Goal: Task Accomplishment & Management: Manage account settings

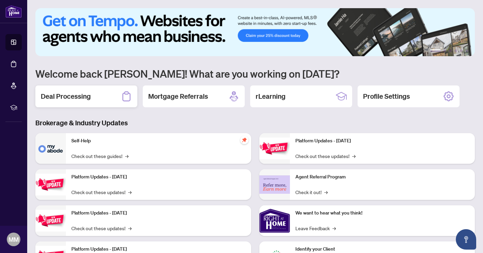
click at [93, 100] on div "Deal Processing" at bounding box center [86, 96] width 102 height 22
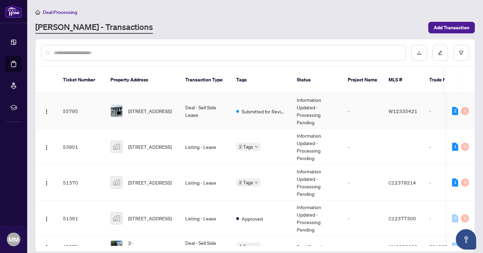
click at [181, 102] on td "Deal - Sell Side Lease" at bounding box center [205, 111] width 51 height 36
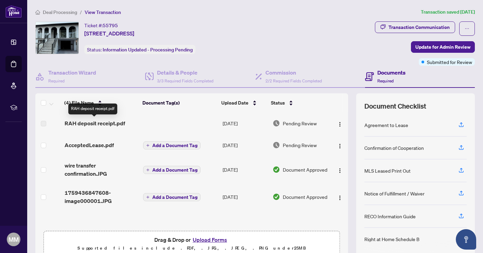
click at [109, 123] on span "RAH deposit receipt.pdf" at bounding box center [95, 123] width 61 height 8
click at [293, 122] on span "Pending Review" at bounding box center [300, 122] width 34 height 7
click at [337, 123] on img "button" at bounding box center [339, 123] width 5 height 5
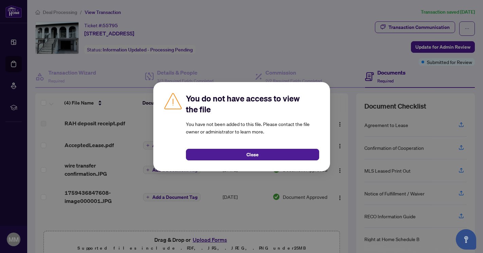
click at [283, 122] on div "You do not have access to view the file You have not been added to this file. P…" at bounding box center [252, 126] width 133 height 67
click at [269, 124] on div "You do not have access to view the file You have not been added to this file. P…" at bounding box center [252, 126] width 133 height 67
click at [178, 169] on div "You do not have access to view the file You have not been added to this file. P…" at bounding box center [241, 126] width 177 height 89
click at [189, 196] on div "You do not have access to view the file You have not been added to this file. P…" at bounding box center [241, 126] width 483 height 253
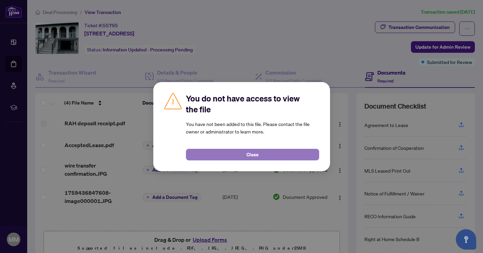
click at [241, 154] on button "Close" at bounding box center [252, 155] width 133 height 12
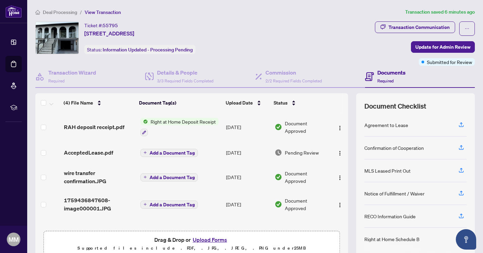
click at [208, 239] on button "Upload Forms" at bounding box center [210, 239] width 38 height 9
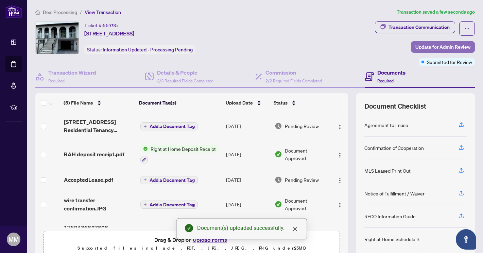
click at [459, 48] on span "Update for Admin Review" at bounding box center [442, 46] width 55 height 11
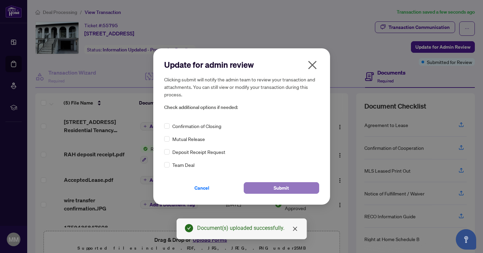
click at [288, 190] on span "Submit" at bounding box center [281, 187] width 15 height 11
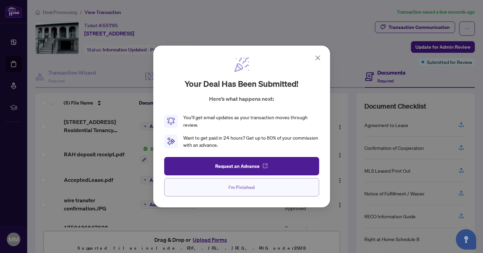
click at [263, 187] on button "I'm Finished" at bounding box center [241, 187] width 155 height 18
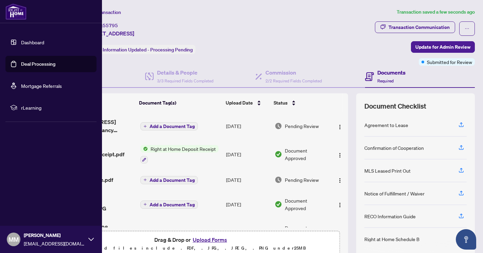
click at [31, 45] on link "Dashboard" at bounding box center [32, 42] width 23 height 6
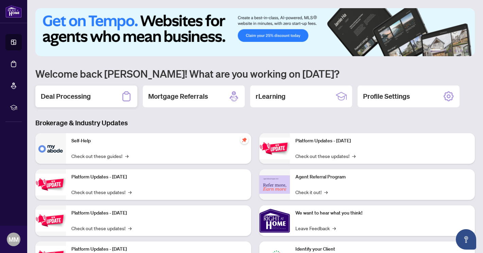
click at [76, 96] on h2 "Deal Processing" at bounding box center [66, 96] width 50 height 10
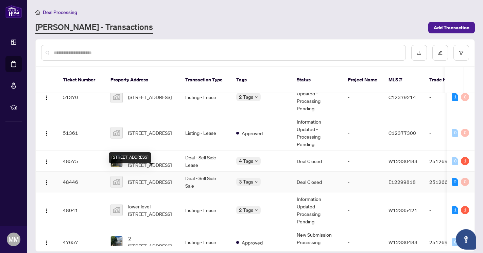
scroll to position [85, 0]
click at [167, 179] on span "[STREET_ADDRESS]" at bounding box center [150, 181] width 44 height 7
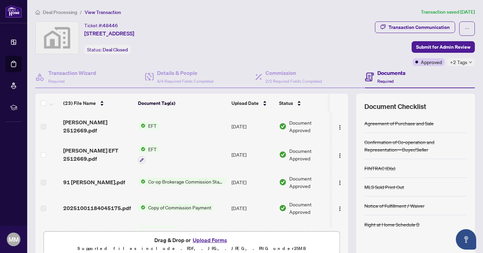
click at [144, 125] on img at bounding box center [141, 125] width 7 height 7
click at [124, 150] on span "EFT" at bounding box center [126, 146] width 14 height 7
click at [110, 126] on span "[PERSON_NAME] 2512669.pdf" at bounding box center [97, 126] width 69 height 16
click at [150, 123] on span "EFT" at bounding box center [153, 125] width 14 height 7
click at [136, 147] on span "EFT" at bounding box center [148, 146] width 75 height 7
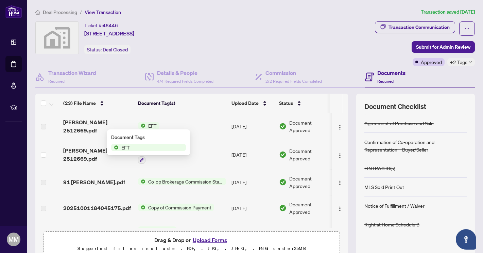
click at [139, 150] on span "EFT" at bounding box center [148, 146] width 75 height 7
click at [94, 155] on span "[PERSON_NAME] EFT 2512669.pdf" at bounding box center [97, 154] width 69 height 16
